Goal: Transaction & Acquisition: Subscribe to service/newsletter

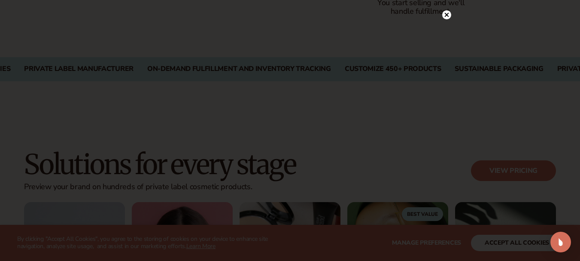
scroll to position [730, 0]
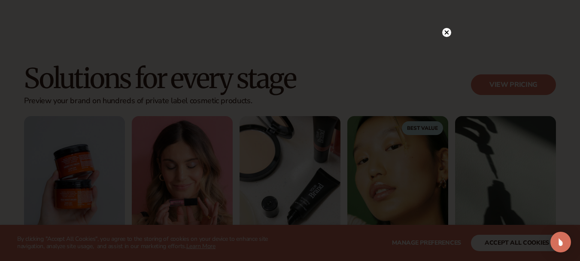
click at [451, 28] on icon at bounding box center [446, 32] width 9 height 9
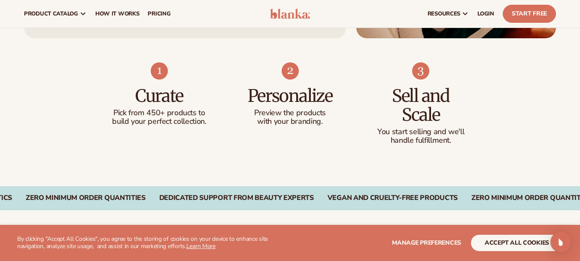
scroll to position [344, 0]
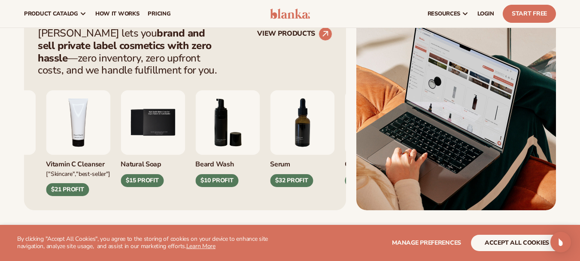
click at [223, 134] on img "6 / 9" at bounding box center [227, 122] width 64 height 64
click at [260, 62] on div "Blanka lets you brand and sell private label cosmetics with zero hassle —zero i…" at bounding box center [185, 51] width 295 height 49
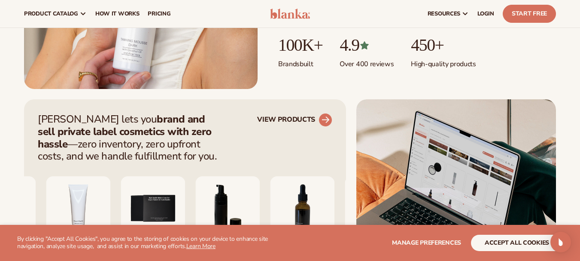
click at [323, 120] on circle at bounding box center [325, 119] width 19 height 19
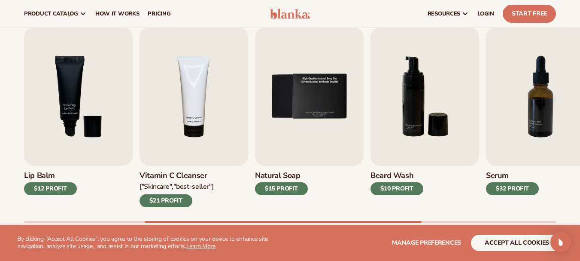
scroll to position [258, 0]
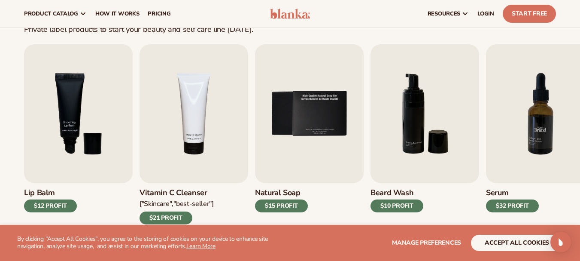
click at [576, 123] on img "7 / 9" at bounding box center [540, 113] width 109 height 139
click at [564, 119] on img "7 / 9" at bounding box center [540, 113] width 109 height 139
click at [511, 133] on img "7 / 9" at bounding box center [540, 113] width 109 height 139
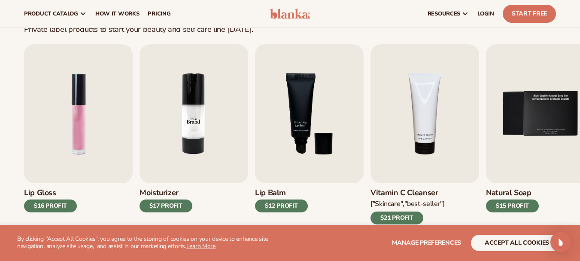
click at [202, 124] on img "2 / 9" at bounding box center [194, 113] width 109 height 139
click at [193, 114] on img "2 / 9" at bounding box center [194, 113] width 109 height 139
click at [171, 203] on div "$17 PROFIT" at bounding box center [166, 205] width 53 height 13
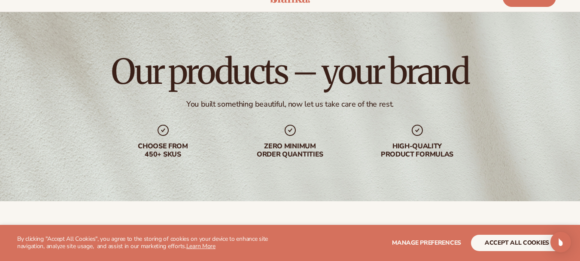
scroll to position [0, 0]
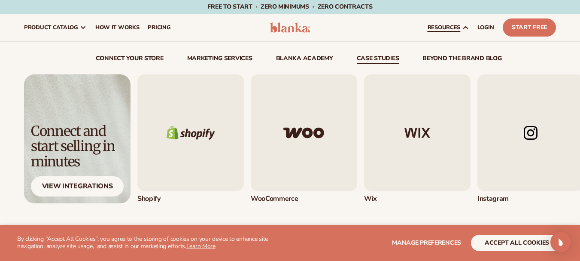
click at [393, 58] on link "case studies" at bounding box center [378, 59] width 43 height 9
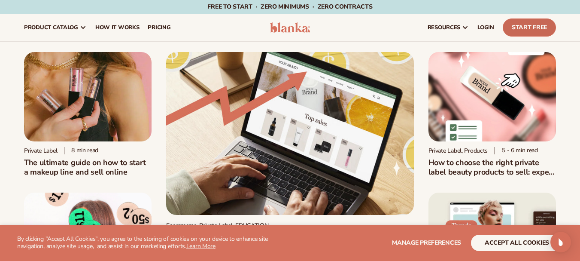
click at [523, 27] on link "Start Free" at bounding box center [529, 27] width 53 height 18
click at [526, 26] on link "Start Free" at bounding box center [529, 27] width 53 height 18
